Goal: Task Accomplishment & Management: Complete application form

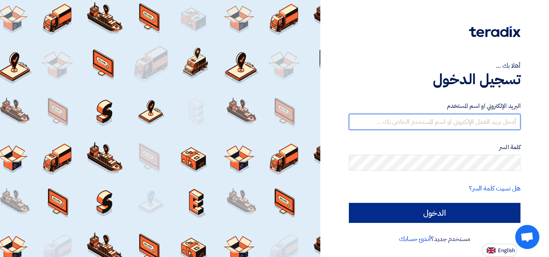
type input "[PERSON_NAME][EMAIL_ADDRESS][DOMAIN_NAME]"
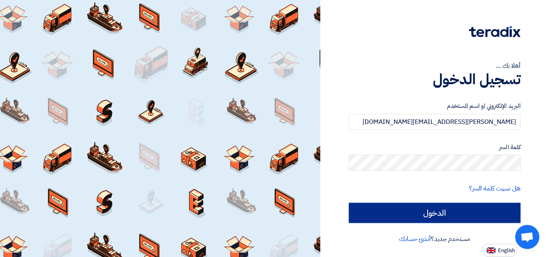
click at [472, 204] on input "الدخول" at bounding box center [435, 213] width 172 height 20
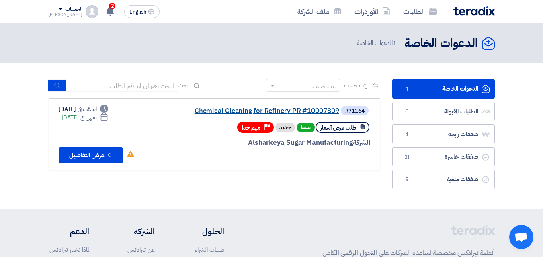
click at [255, 112] on link "Chemical Cleaning for Refinery PR #10007809" at bounding box center [258, 111] width 161 height 7
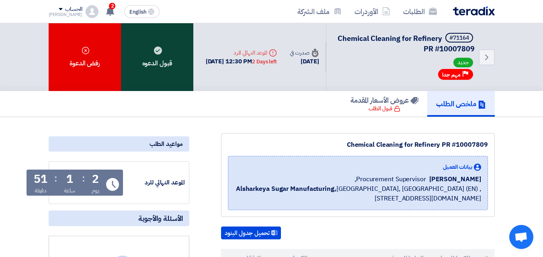
click at [133, 54] on div "قبول الدعوه" at bounding box center [157, 57] width 72 height 68
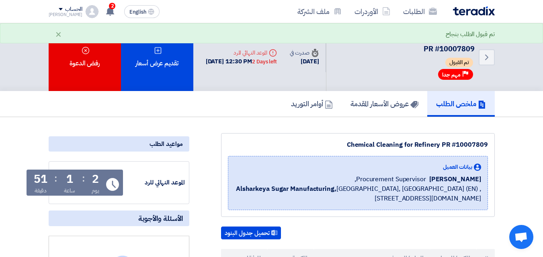
click at [148, 55] on div "تقديم عرض أسعار" at bounding box center [157, 57] width 72 height 68
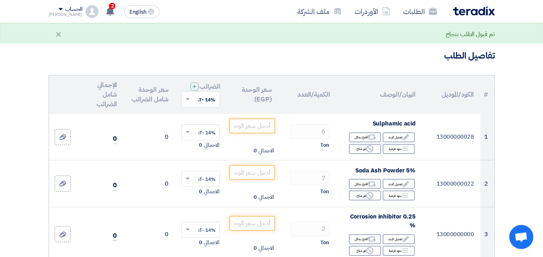
scroll to position [80, 0]
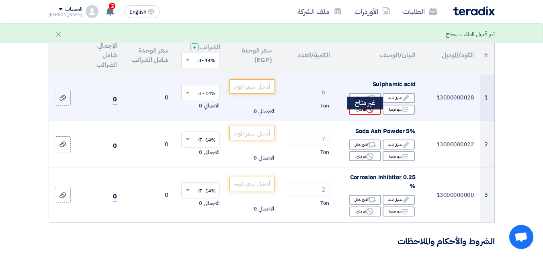
click at [366, 113] on div "Reject غير متاح" at bounding box center [365, 110] width 32 height 10
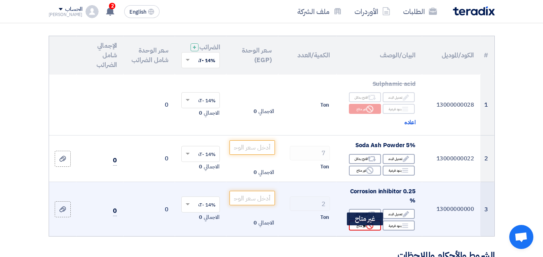
click at [378, 231] on div "Reject غير متاح" at bounding box center [365, 226] width 32 height 10
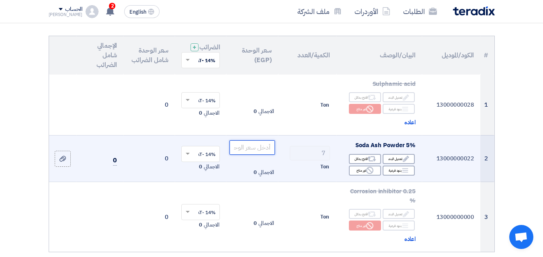
click at [234, 154] on input "number" at bounding box center [251, 148] width 45 height 14
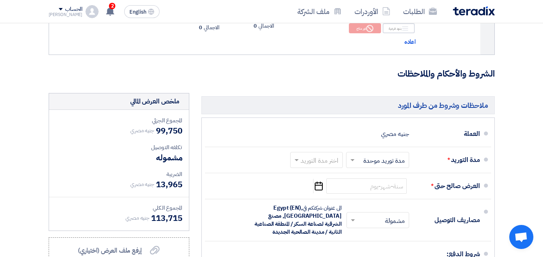
scroll to position [281, 0]
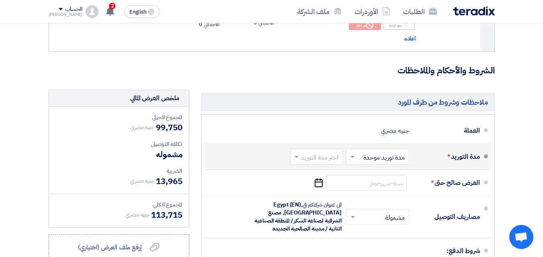
type input "14250"
click at [385, 164] on input "text" at bounding box center [375, 158] width 59 height 12
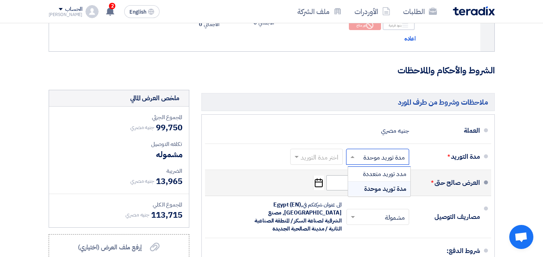
click at [386, 194] on span "مدة توريد موحدة" at bounding box center [385, 189] width 42 height 10
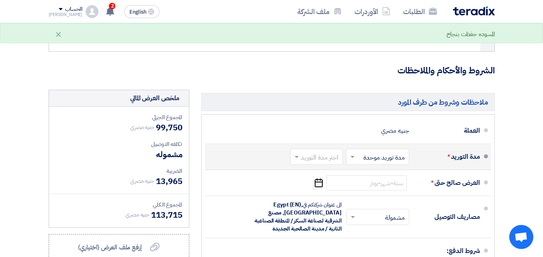
click at [325, 165] on div "اختر مدة التوريد" at bounding box center [316, 157] width 53 height 16
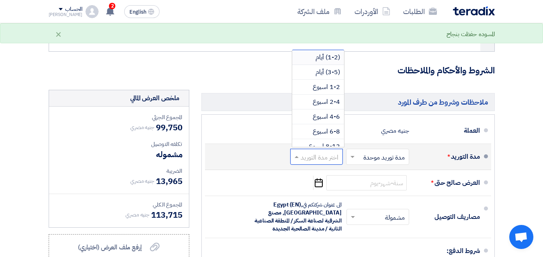
click at [329, 62] on span "(1-2) أيام" at bounding box center [327, 58] width 25 height 10
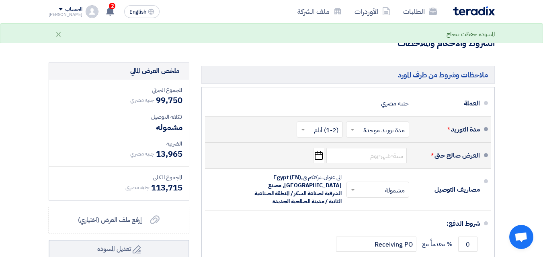
scroll to position [362, 0]
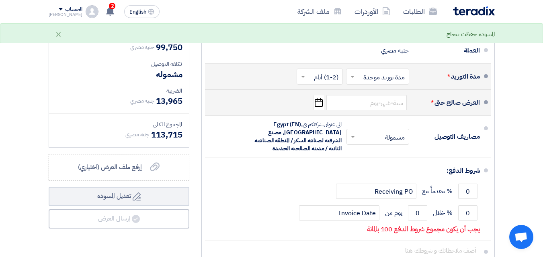
click at [316, 109] on icon "Pick a date" at bounding box center [318, 103] width 11 height 14
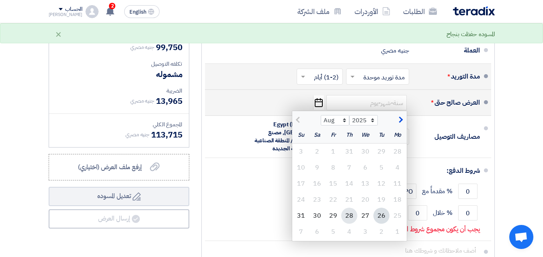
click at [352, 224] on div "28" at bounding box center [349, 216] width 16 height 16
type input "[DATE]"
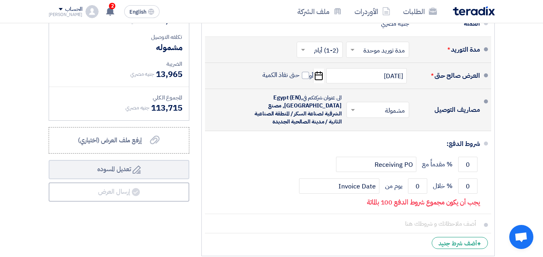
scroll to position [402, 0]
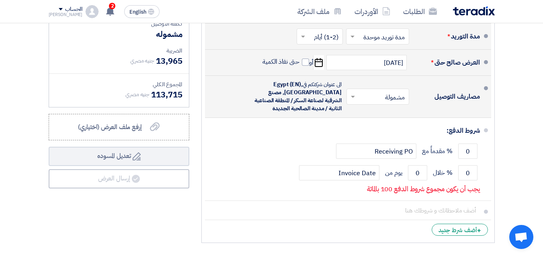
click at [381, 103] on input "text" at bounding box center [376, 98] width 59 height 12
click at [389, 119] on span "مشمولة" at bounding box center [396, 114] width 20 height 10
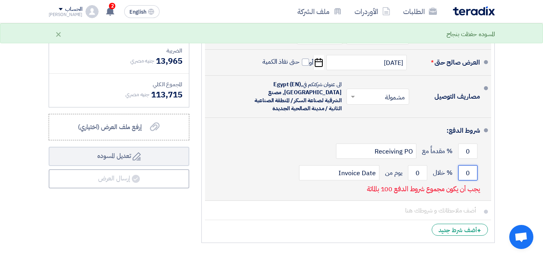
drag, startPoint x: 474, startPoint y: 179, endPoint x: 461, endPoint y: 182, distance: 13.6
click at [461, 181] on input "0" at bounding box center [467, 172] width 19 height 15
click at [461, 181] on input "0100" at bounding box center [467, 172] width 19 height 15
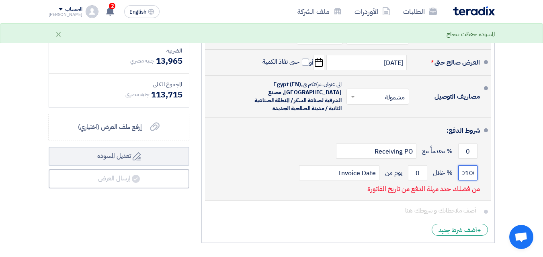
click at [461, 181] on input "0100" at bounding box center [467, 172] width 19 height 15
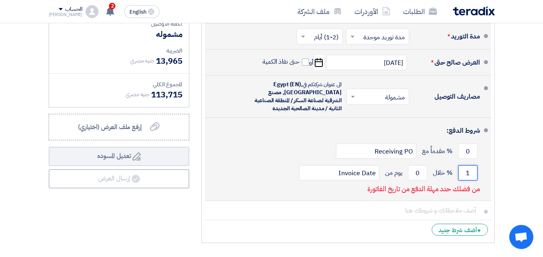
scroll to position [0, 0]
type input "100"
drag, startPoint x: 415, startPoint y: 180, endPoint x: 427, endPoint y: 177, distance: 12.9
click at [427, 177] on div "100 % خلال 0 يوم من Invoice Date" at bounding box center [345, 173] width 268 height 22
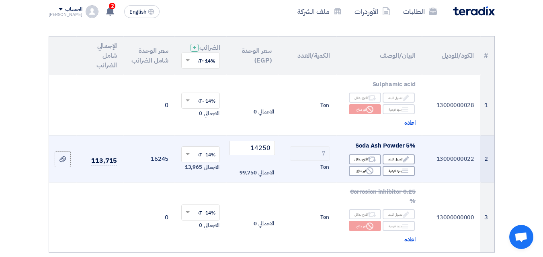
scroll to position [80, 0]
type input "30"
click at [262, 155] on input "14250" at bounding box center [251, 148] width 45 height 14
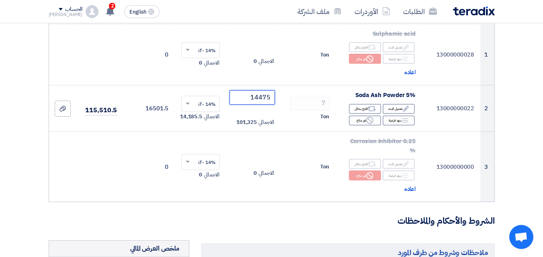
scroll to position [121, 0]
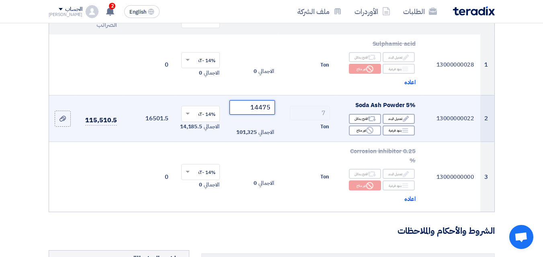
click at [253, 115] on input "14475" at bounding box center [251, 107] width 45 height 14
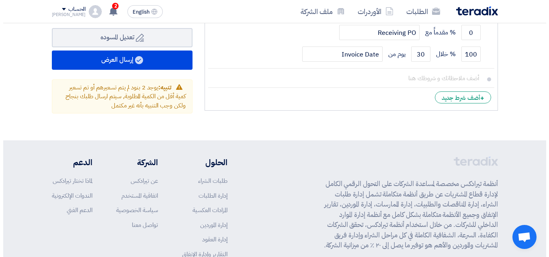
scroll to position [522, 0]
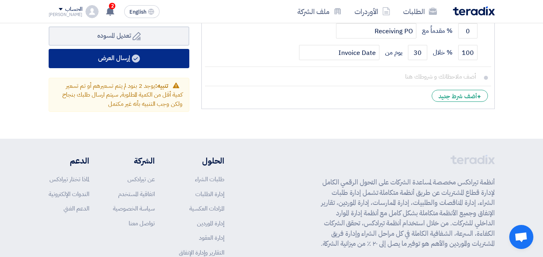
type input "14750"
click at [130, 61] on button "إرسال العرض" at bounding box center [119, 58] width 141 height 19
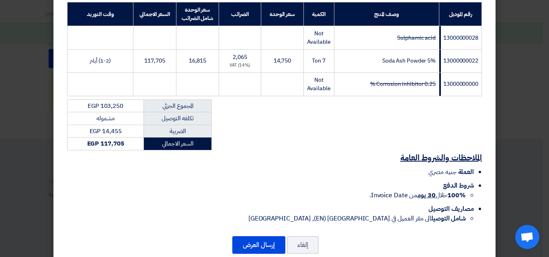
scroll to position [162, 0]
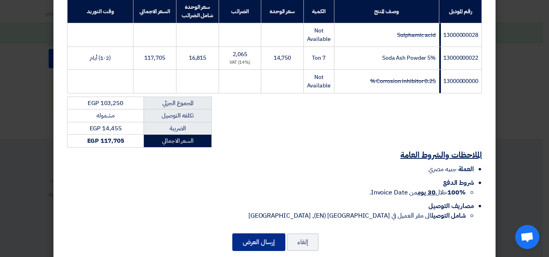
click at [255, 234] on button "إرسال العرض" at bounding box center [258, 243] width 53 height 18
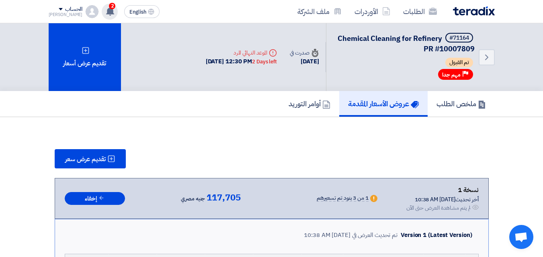
click at [106, 12] on icon at bounding box center [110, 11] width 9 height 9
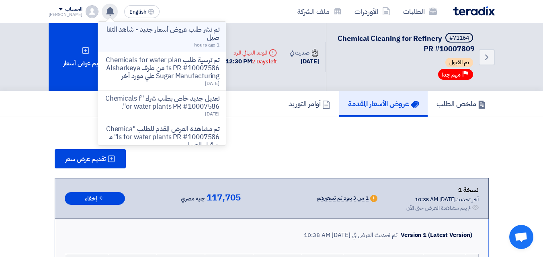
click at [180, 49] on li "تم نشر طلب عروض أسعار جديد - شاهد التفاصيل 1 hours ago" at bounding box center [162, 37] width 128 height 31
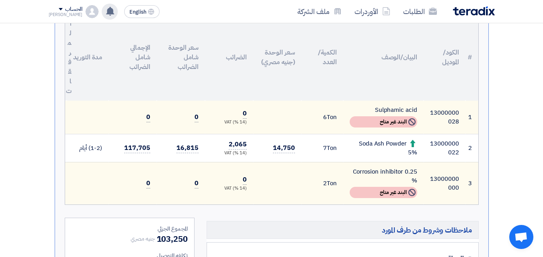
scroll to position [241, 0]
